Goal: Transaction & Acquisition: Purchase product/service

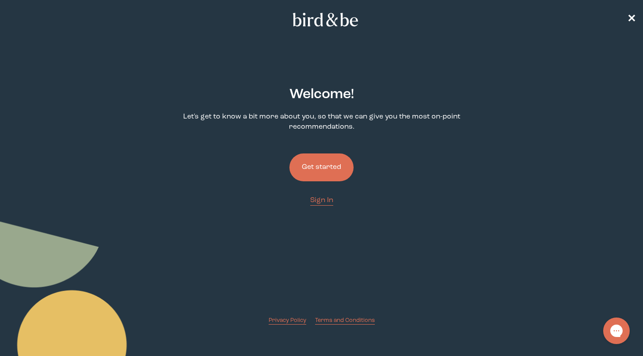
click at [322, 169] on button "Get started" at bounding box center [322, 168] width 64 height 28
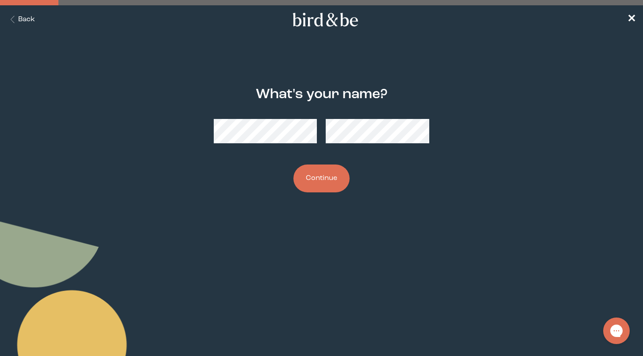
click at [314, 89] on h2 "What's your name?" at bounding box center [322, 95] width 132 height 20
click at [323, 162] on div "What's your name? Continue" at bounding box center [322, 140] width 308 height 134
click at [323, 176] on button "Continue" at bounding box center [322, 179] width 56 height 28
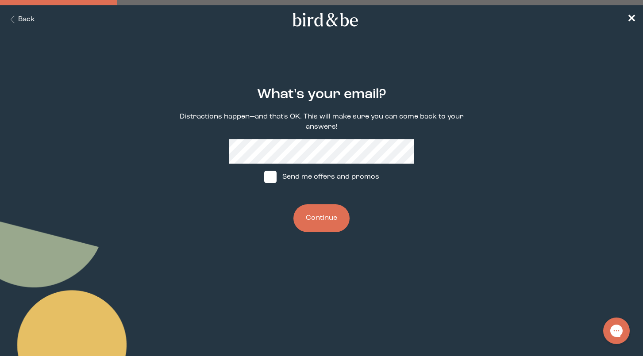
click at [316, 216] on button "Continue" at bounding box center [322, 219] width 56 height 28
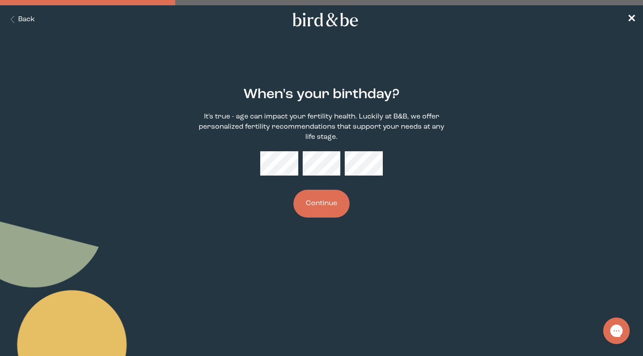
click at [316, 204] on button "Continue" at bounding box center [322, 204] width 56 height 28
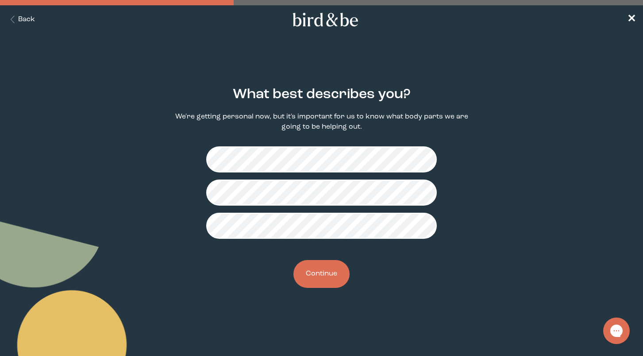
click at [335, 276] on button "Continue" at bounding box center [322, 274] width 56 height 28
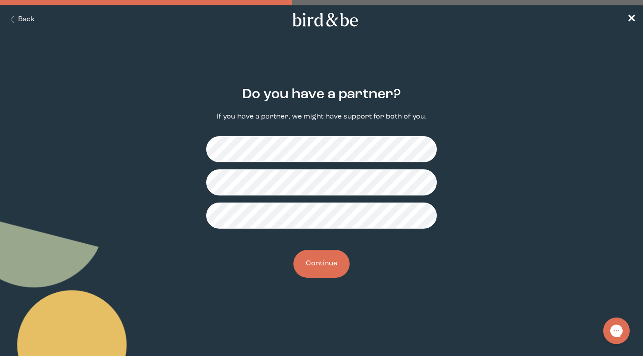
click at [317, 267] on button "Continue" at bounding box center [322, 264] width 56 height 28
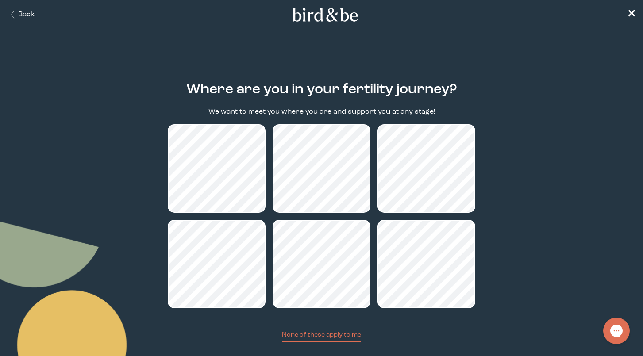
scroll to position [55, 0]
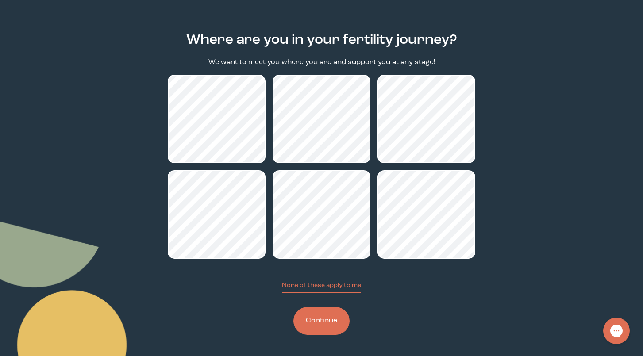
click at [320, 327] on button "Continue" at bounding box center [322, 321] width 56 height 28
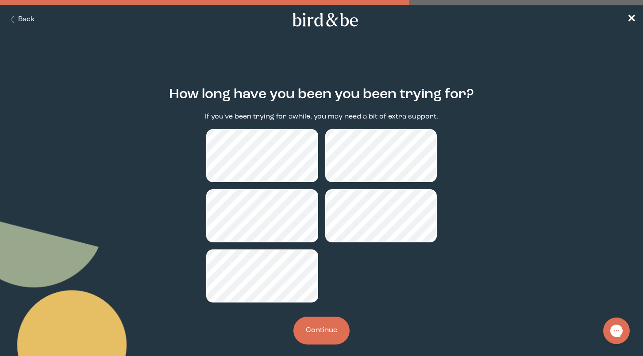
click at [321, 329] on button "Continue" at bounding box center [322, 331] width 56 height 28
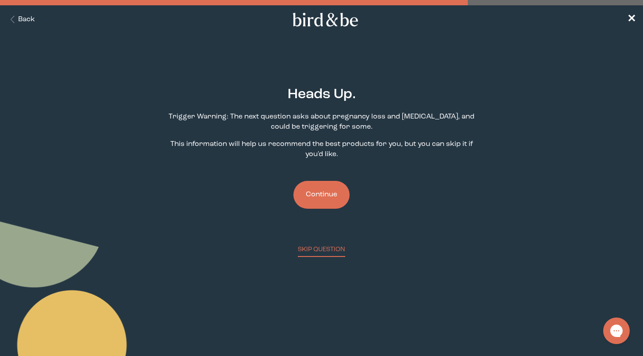
click at [316, 200] on button "Continue" at bounding box center [322, 195] width 56 height 28
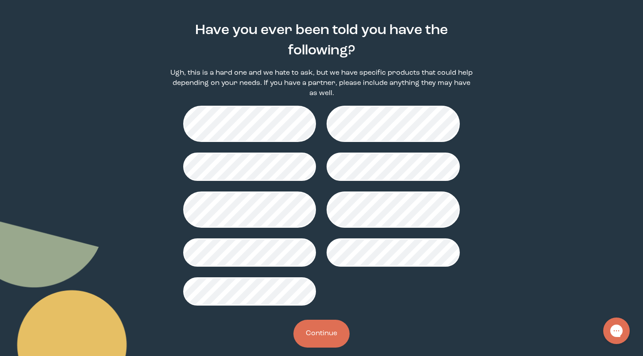
scroll to position [68, 0]
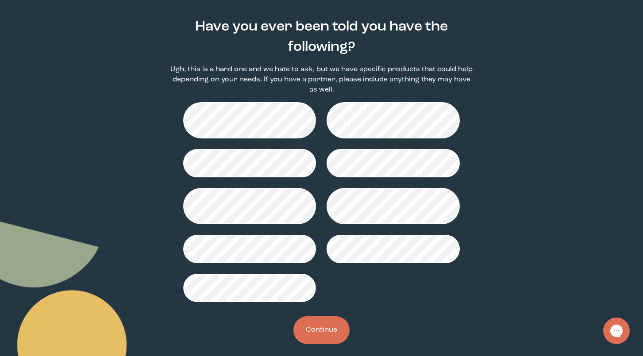
click at [334, 326] on button "Continue" at bounding box center [322, 331] width 56 height 28
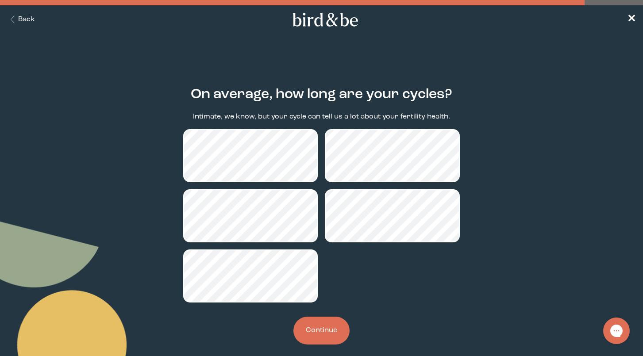
click at [328, 327] on button "Continue" at bounding box center [322, 331] width 56 height 28
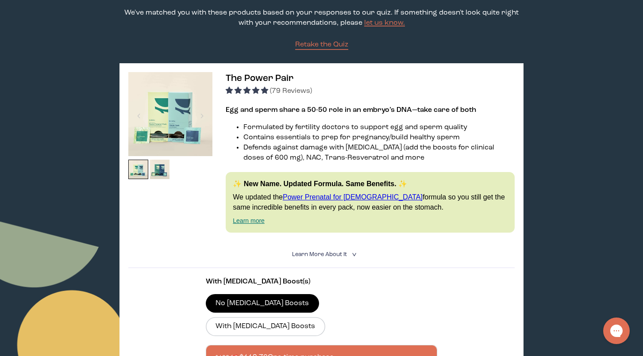
scroll to position [97, 0]
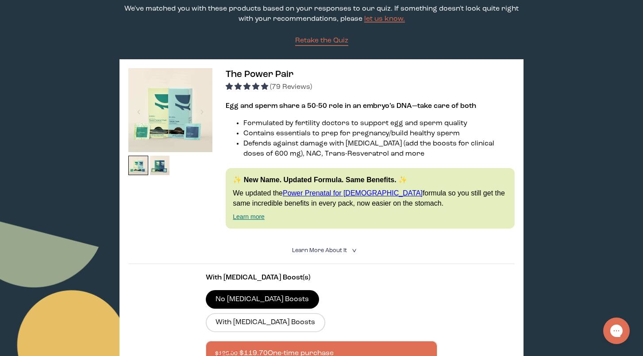
click at [349, 104] on strong "Egg and sperm share a 50-50 role in an embryo’s DNA—take care of both" at bounding box center [351, 106] width 251 height 7
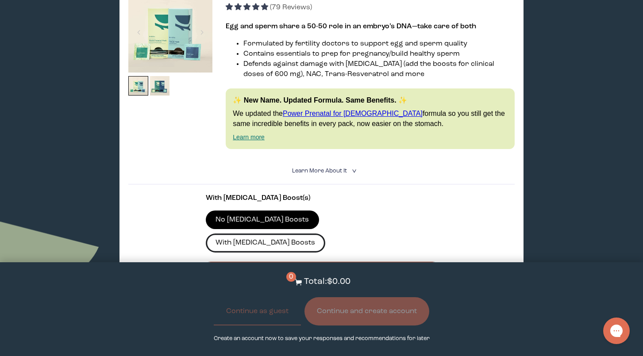
scroll to position [177, 0]
click at [325, 233] on label "With [MEDICAL_DATA] Boosts" at bounding box center [266, 242] width 120 height 19
click at [0, 0] on input "With [MEDICAL_DATA] Boosts" at bounding box center [0, 0] width 0 height 0
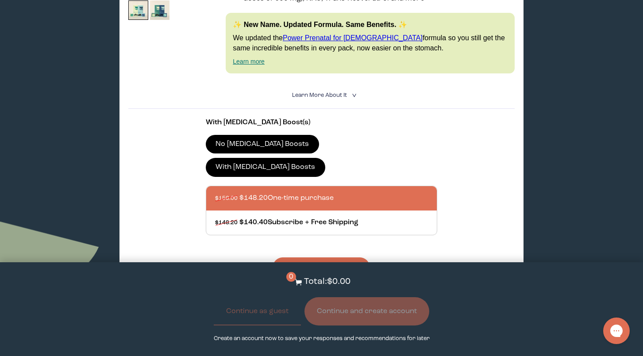
scroll to position [253, 0]
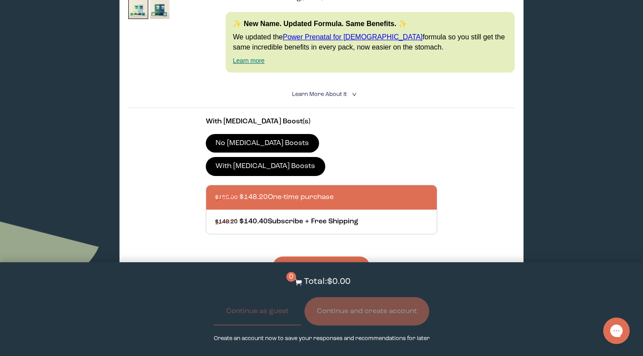
click at [310, 186] on div at bounding box center [330, 198] width 231 height 24
click at [215, 192] on input "$156.00 $148.20 One-time purchase" at bounding box center [215, 192] width 0 height 0
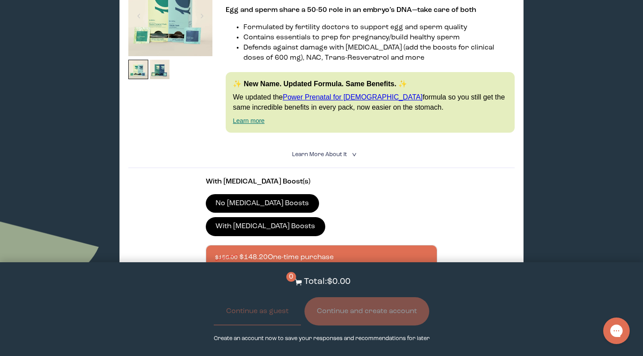
scroll to position [189, 0]
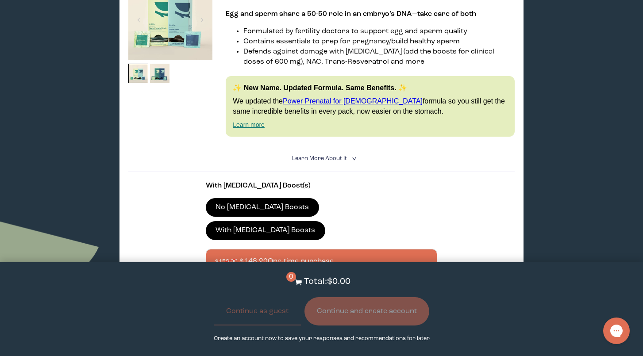
click at [333, 158] on span "Learn More About it" at bounding box center [319, 159] width 55 height 6
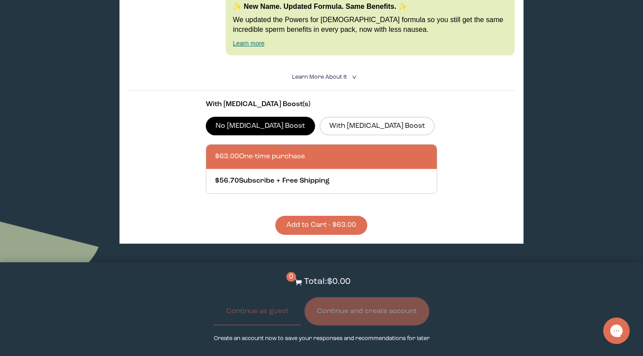
scroll to position [2113, 0]
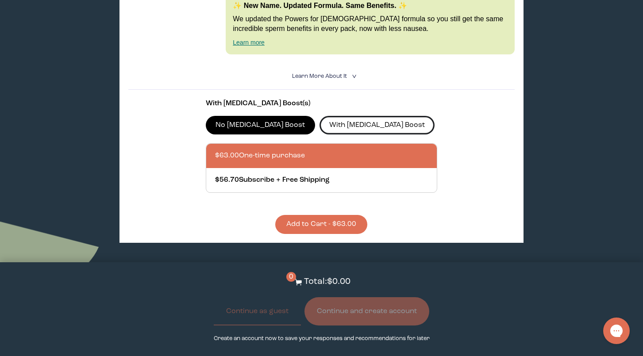
click at [337, 116] on label "With [MEDICAL_DATA] Boost" at bounding box center [378, 125] width 116 height 19
click at [0, 0] on input "With [MEDICAL_DATA] Boost" at bounding box center [0, 0] width 0 height 0
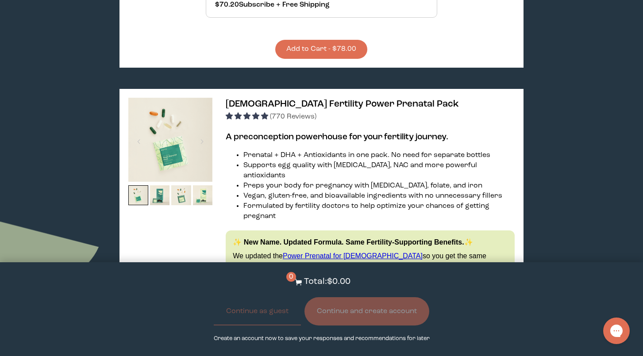
scroll to position [2295, 0]
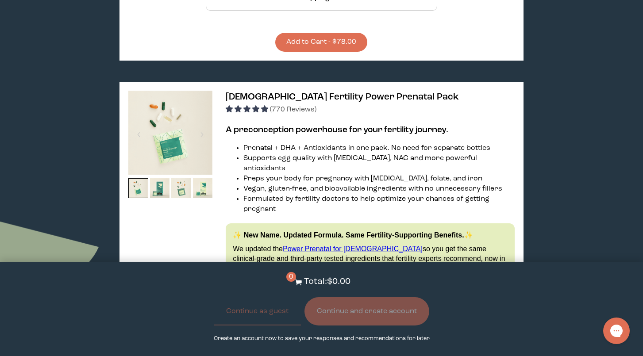
click at [316, 93] on span "[DEMOGRAPHIC_DATA] Fertility Power Prenatal Pack" at bounding box center [342, 97] width 233 height 9
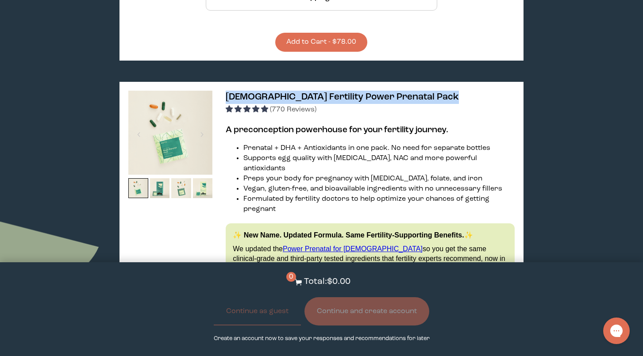
click at [316, 93] on span "[DEMOGRAPHIC_DATA] Fertility Power Prenatal Pack" at bounding box center [342, 97] width 233 height 9
copy span "[DEMOGRAPHIC_DATA] Fertility Power Prenatal Pack"
